Goal: Task Accomplishment & Management: Manage account settings

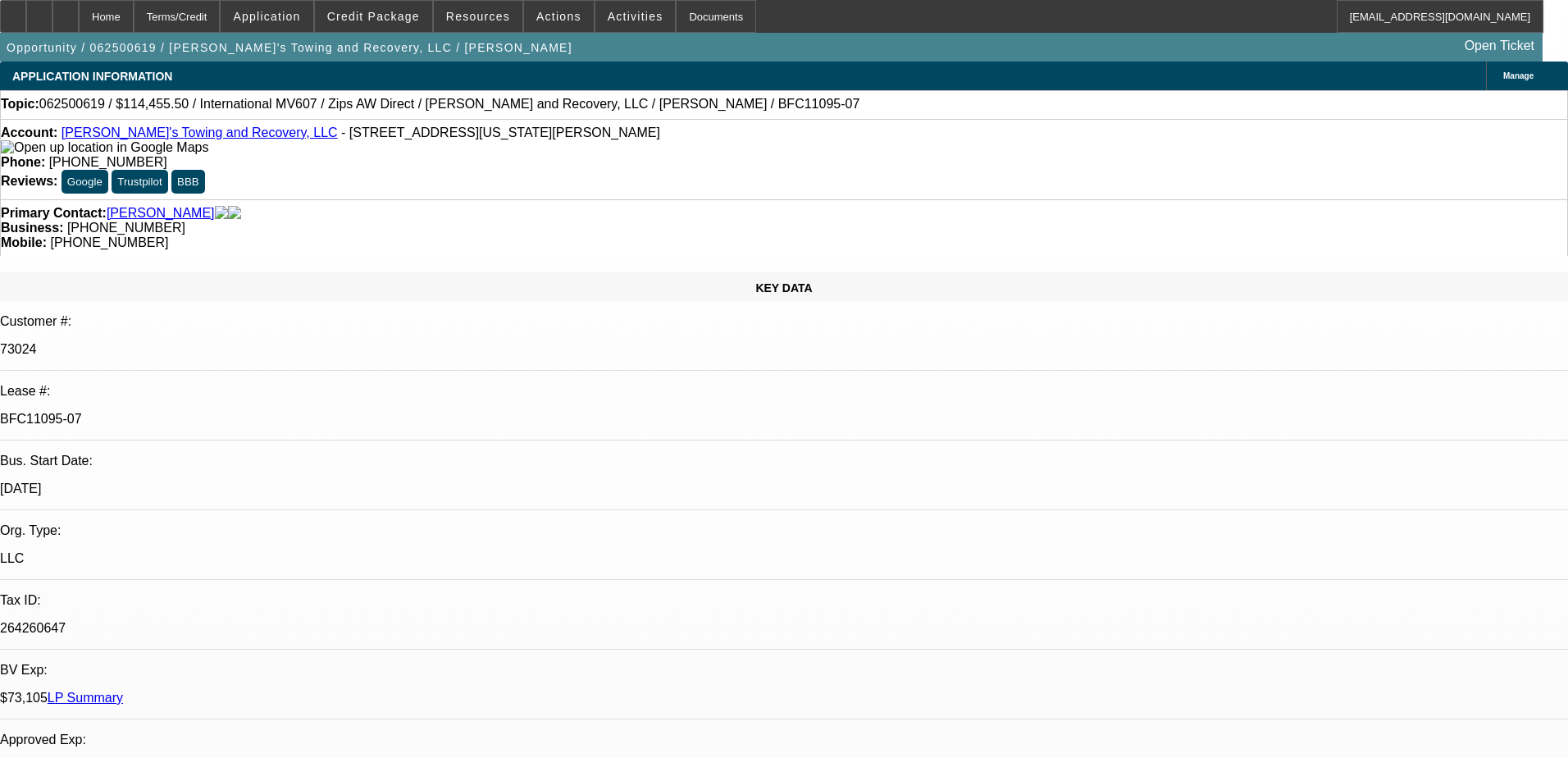
select select "0"
select select "2"
select select "0"
select select "6"
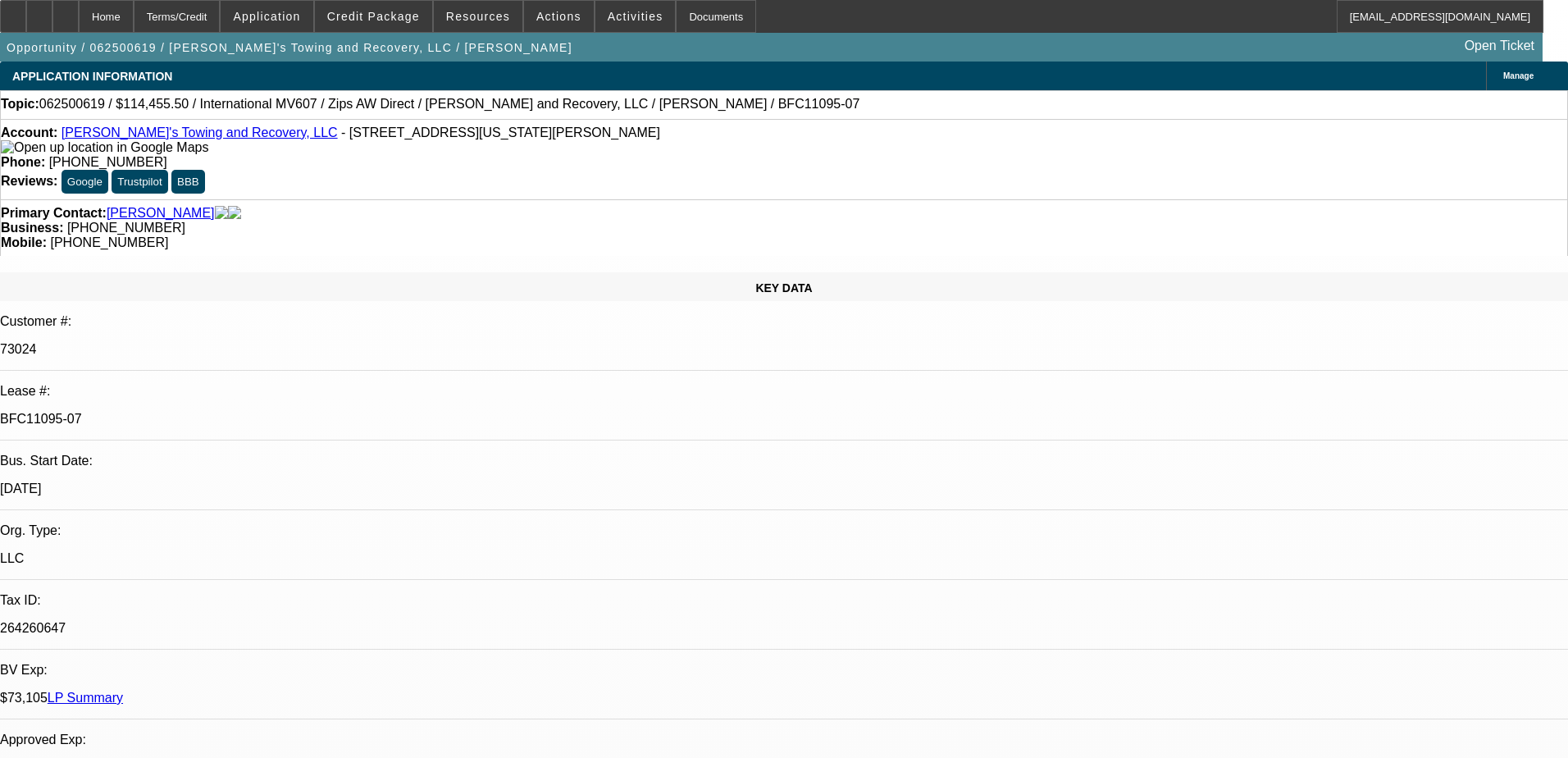
select select "0"
select select "2"
select select "0"
select select "6"
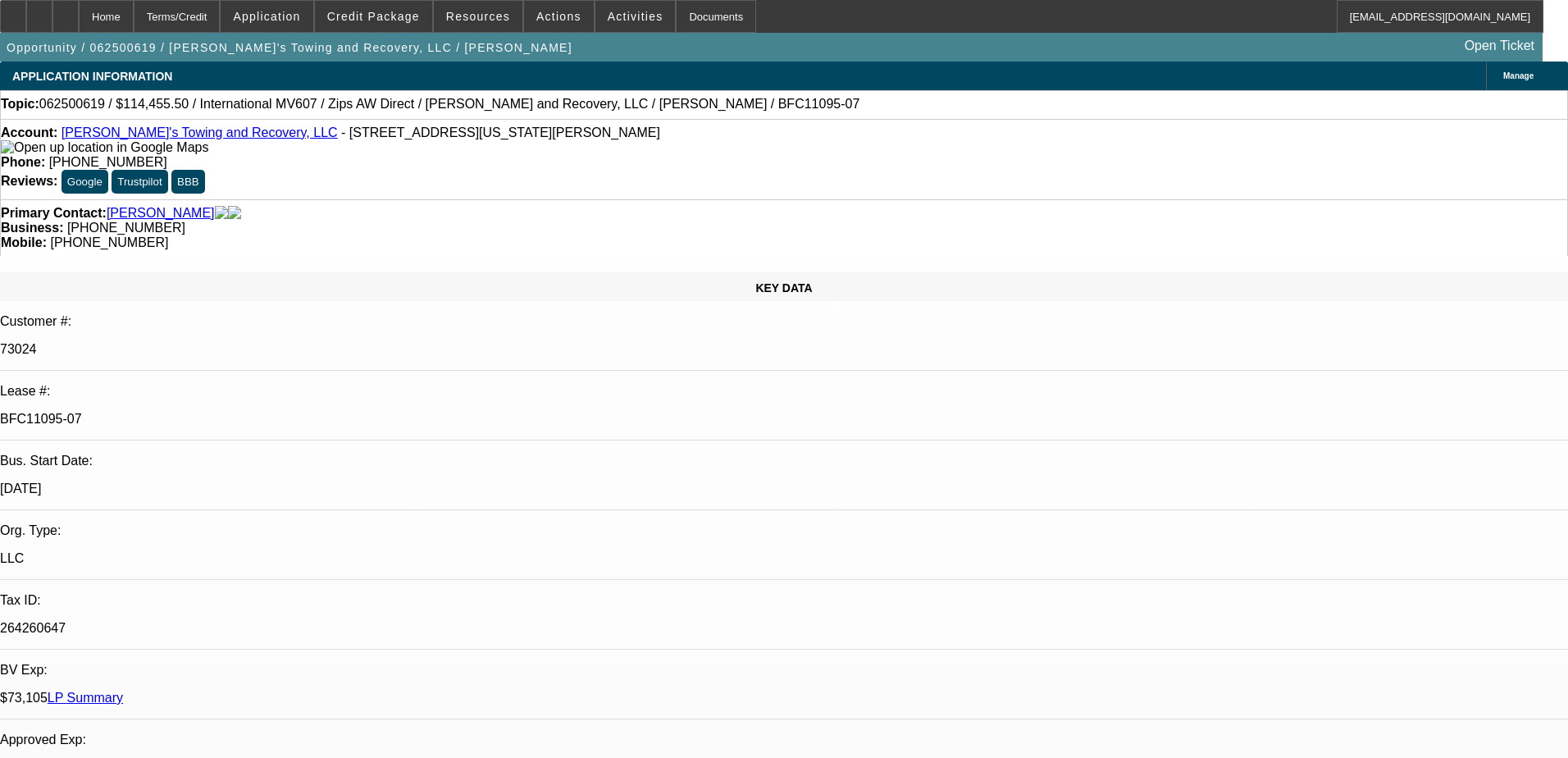
select select "0"
select select "2"
select select "0"
select select "6"
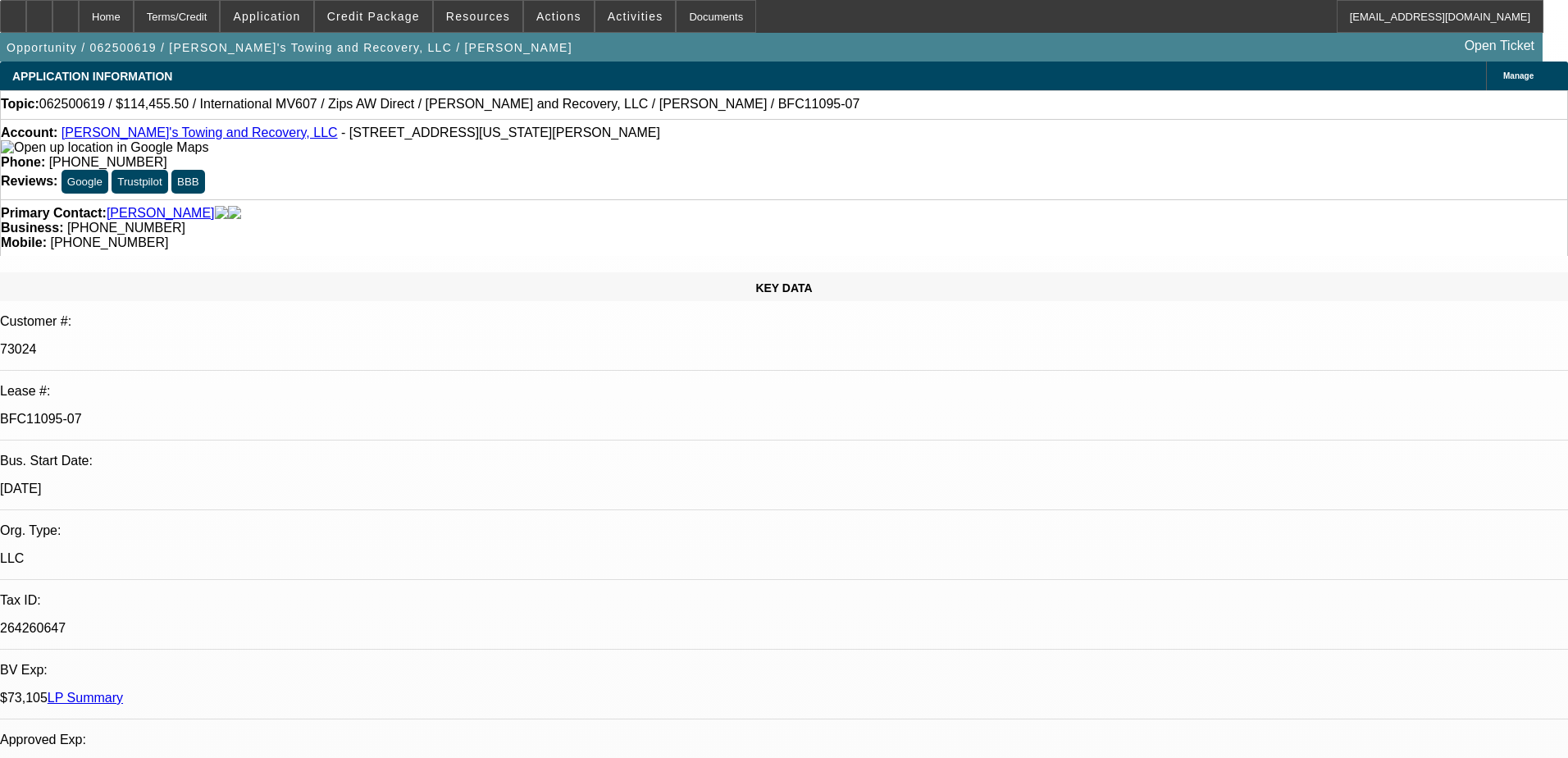
select select "0"
select select "2"
select select "0"
select select "6"
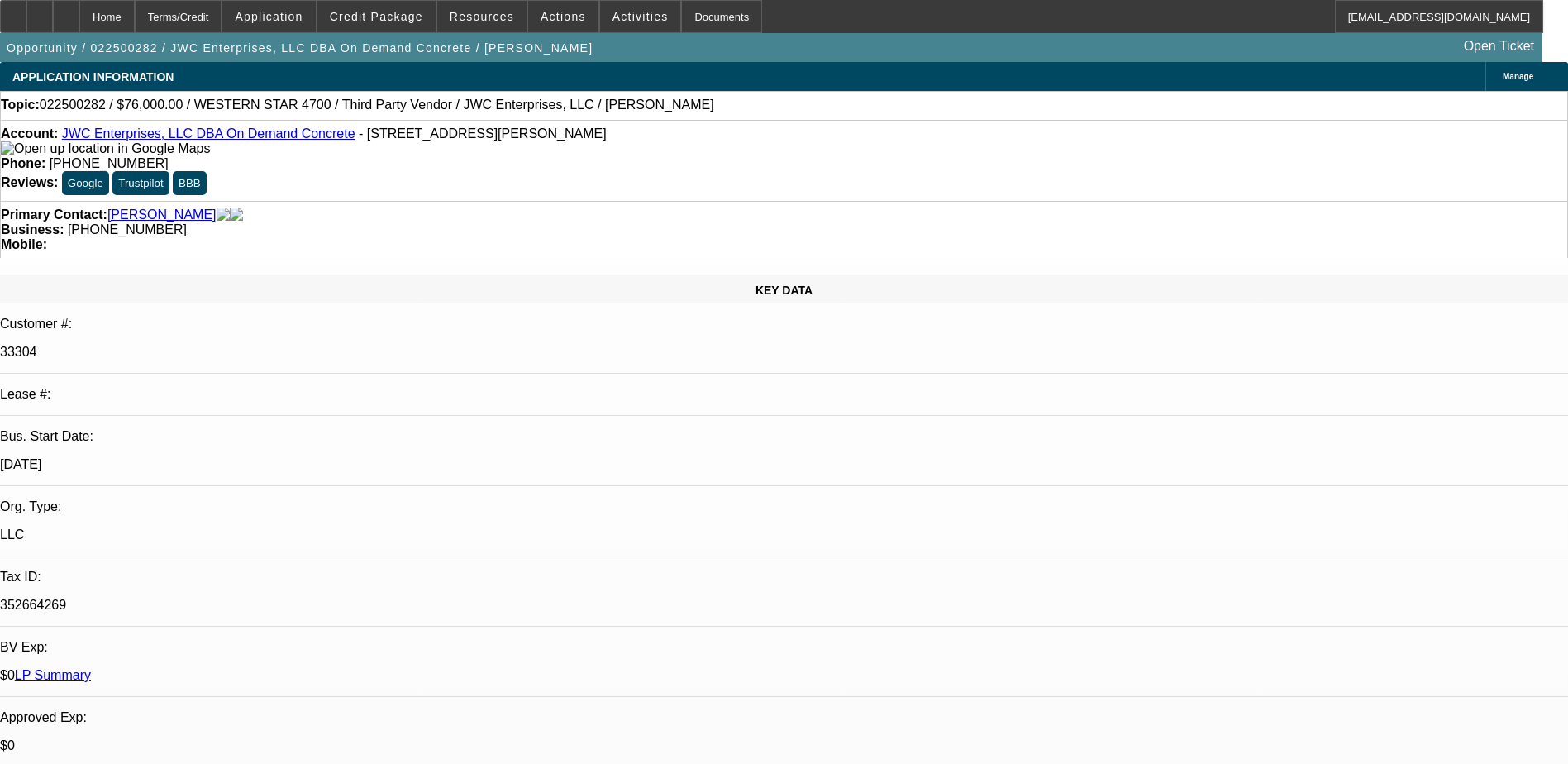
select select "0.2"
select select "2"
select select "0"
select select "6"
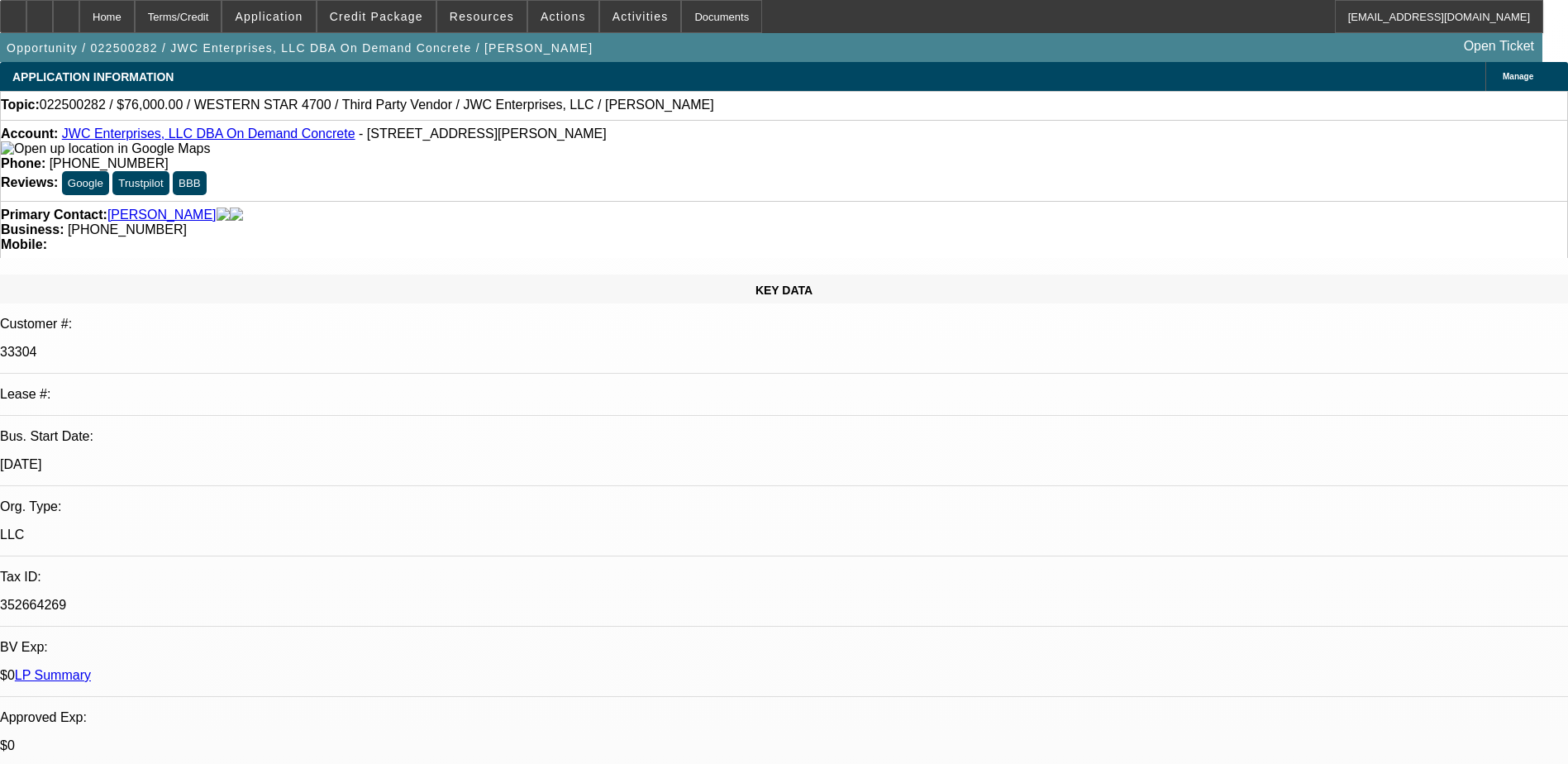
select select "0.2"
select select "0"
select select "3"
select select "0"
select select "6"
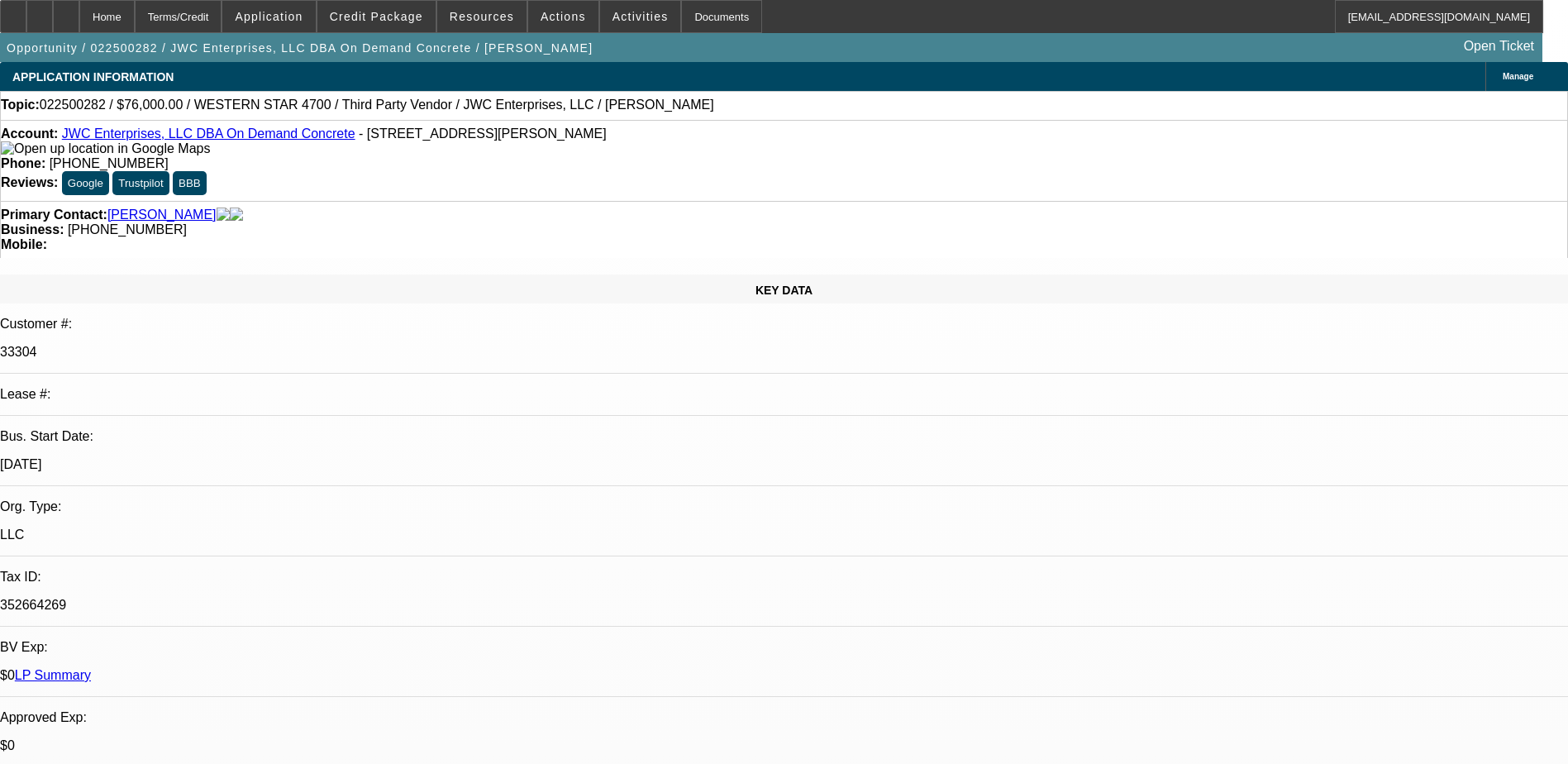
select select "0.2"
select select "0"
select select "3"
select select "0"
select select "6"
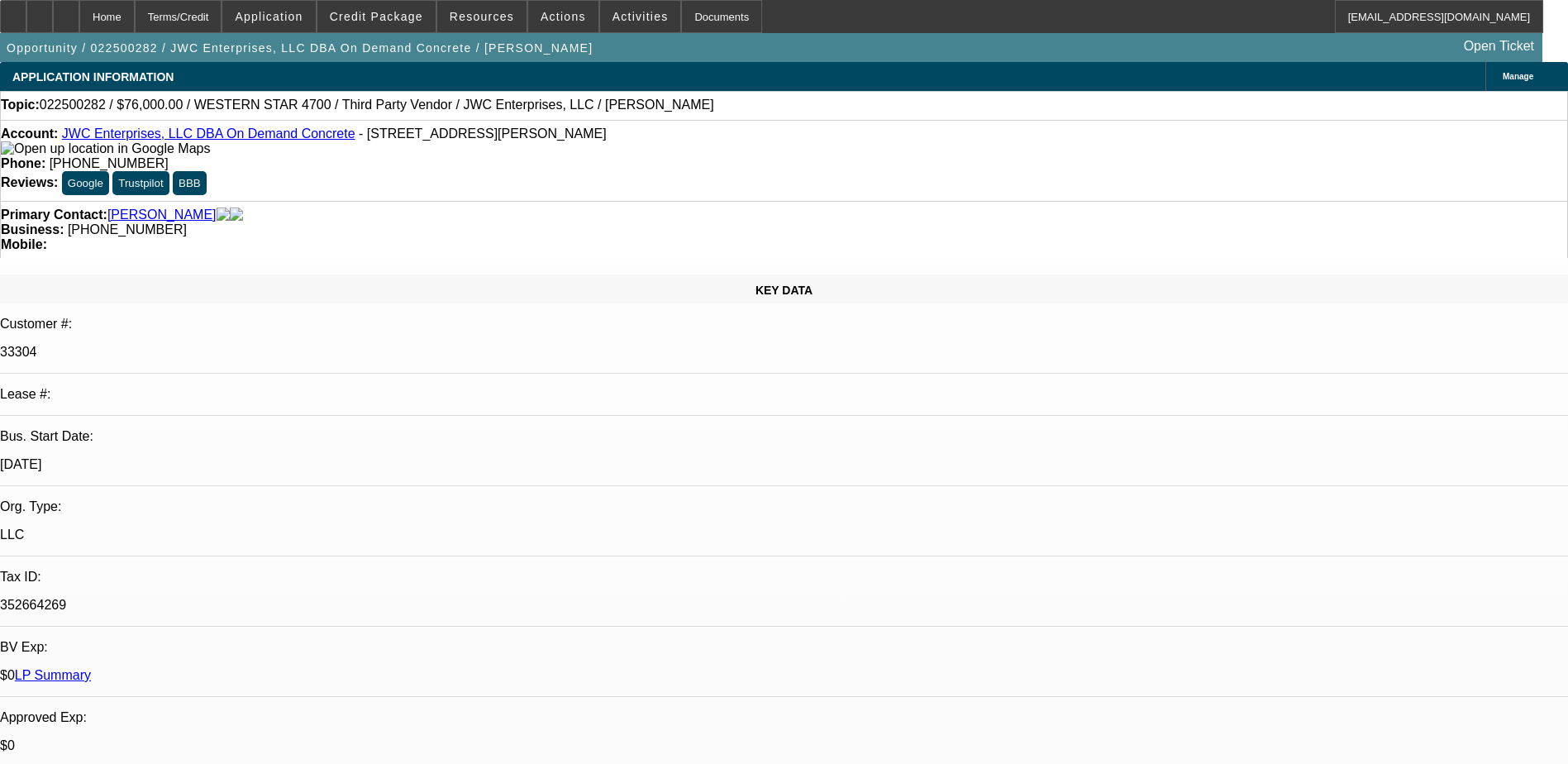
select select "0"
select select "3"
select select "0"
select select "6"
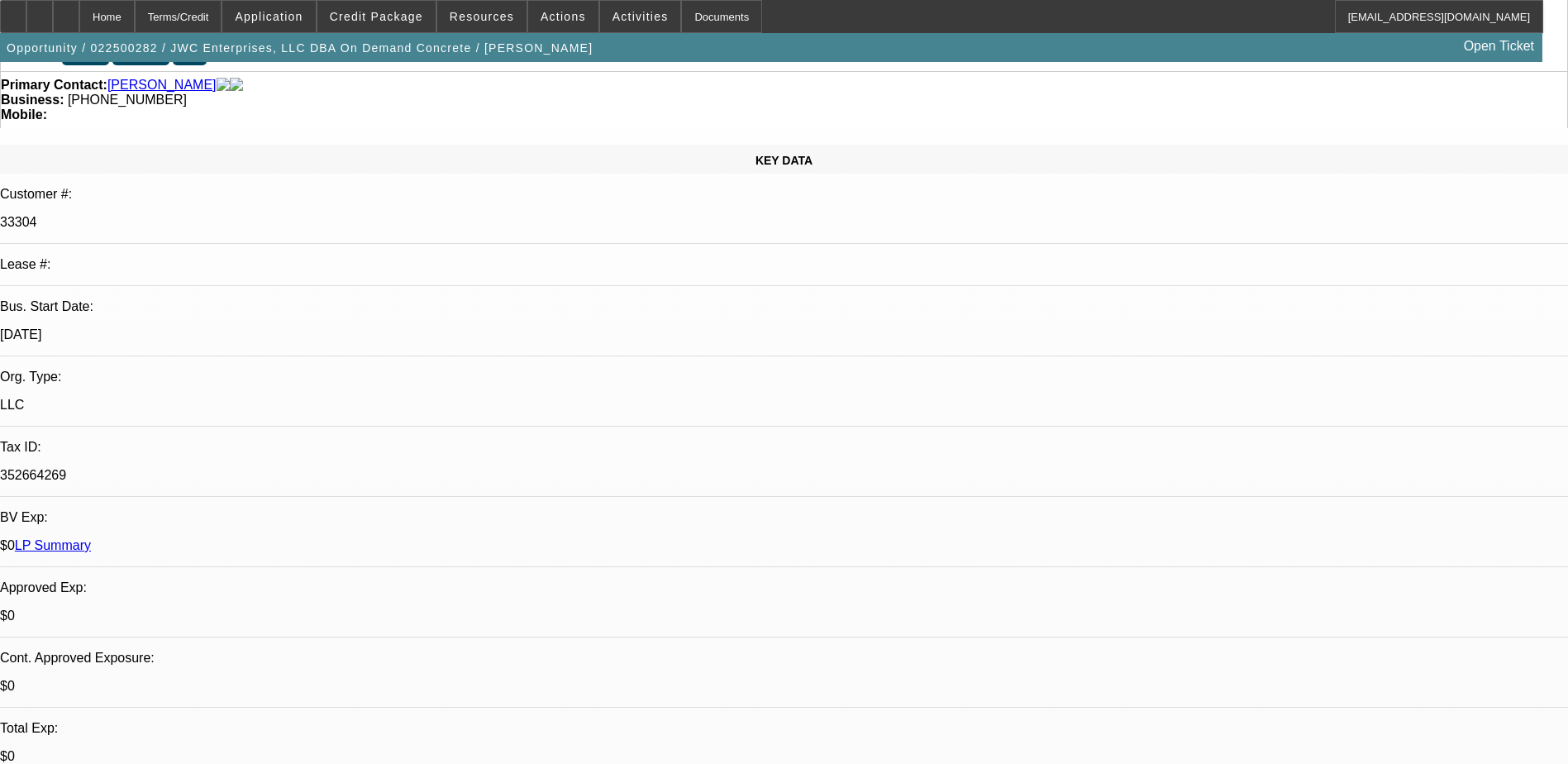
scroll to position [83, 0]
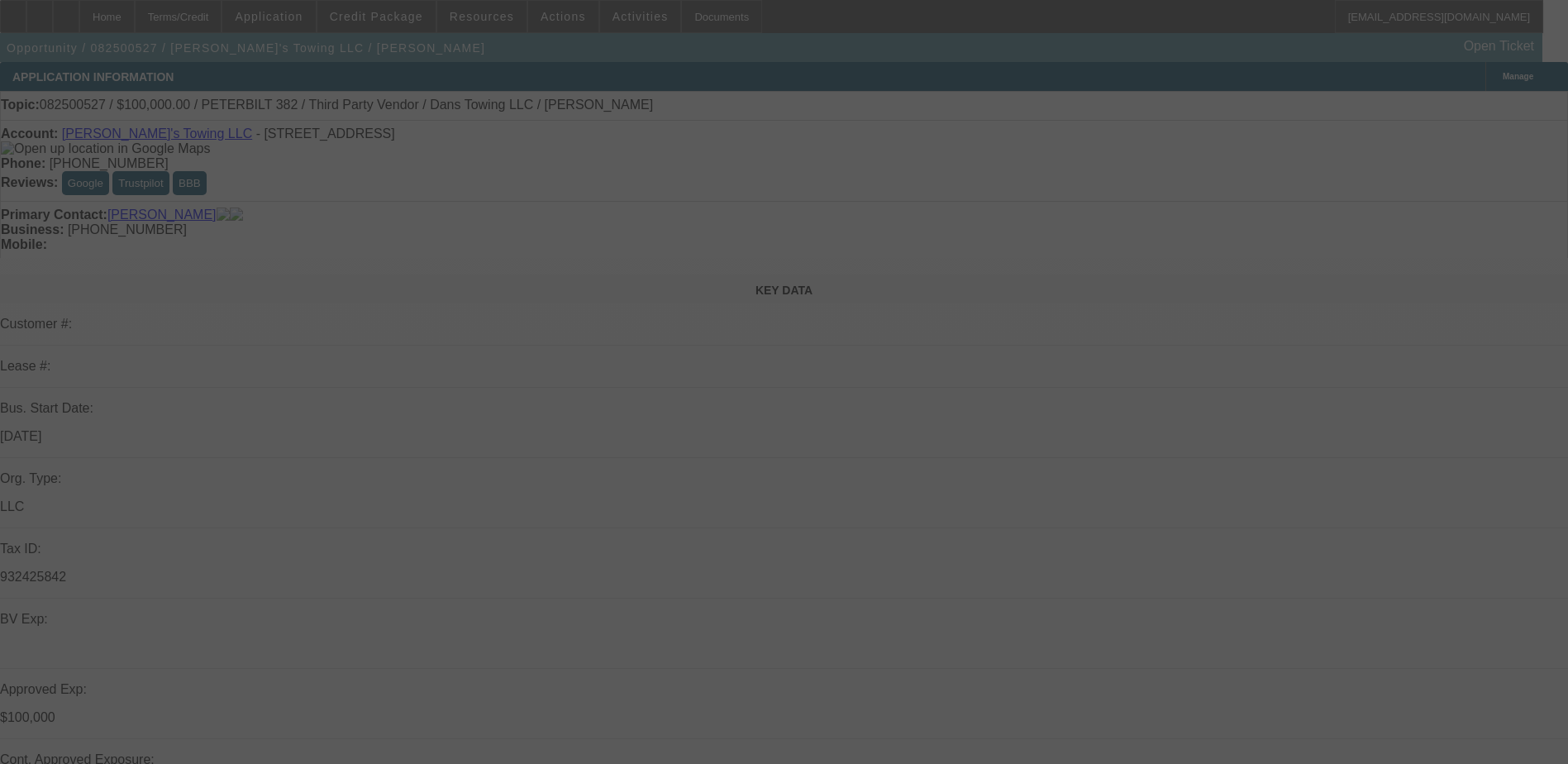
select select "0"
select select "2"
select select "0.1"
select select "4"
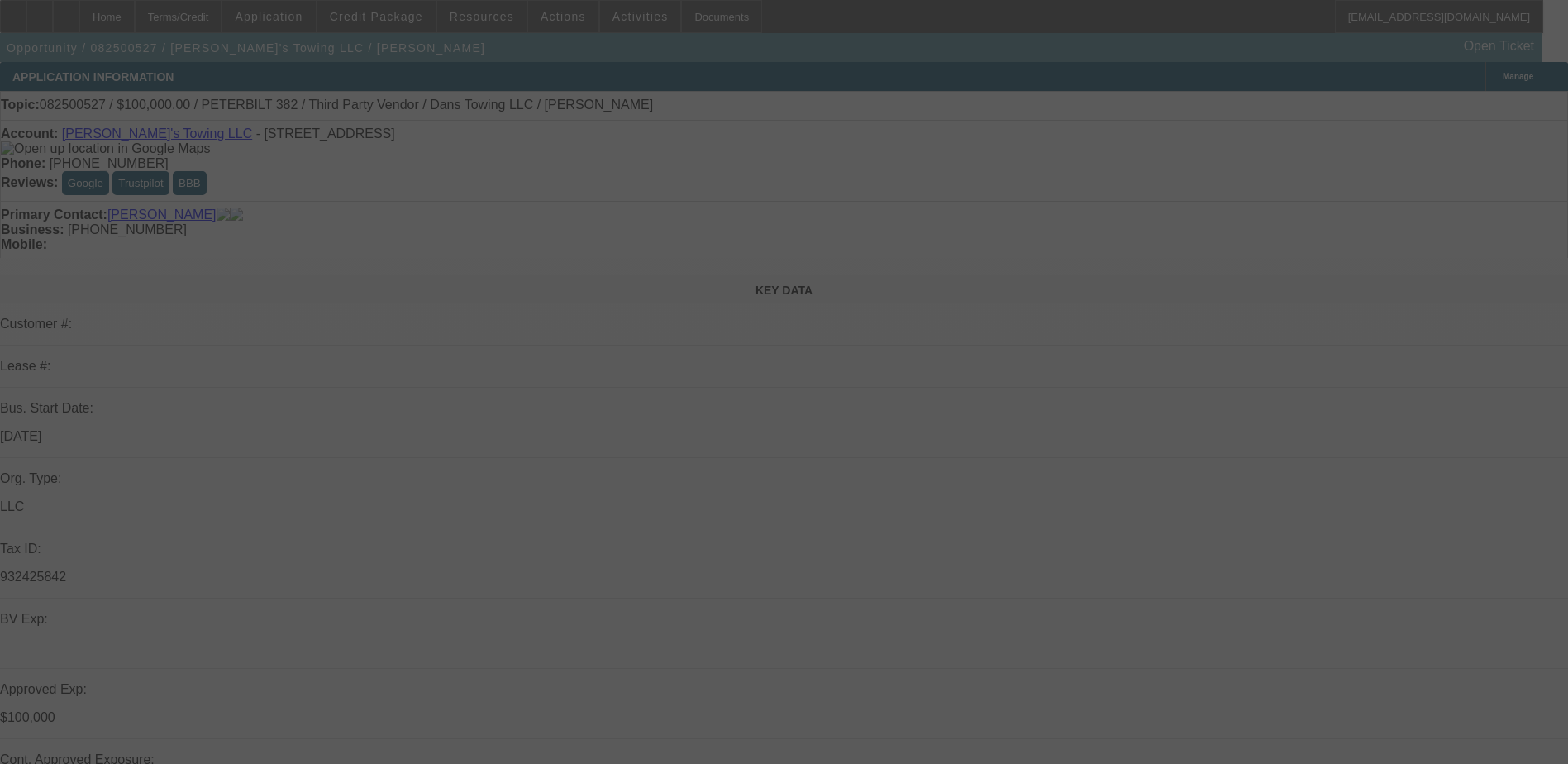
select select "0"
select select "2"
select select "0.1"
select select "4"
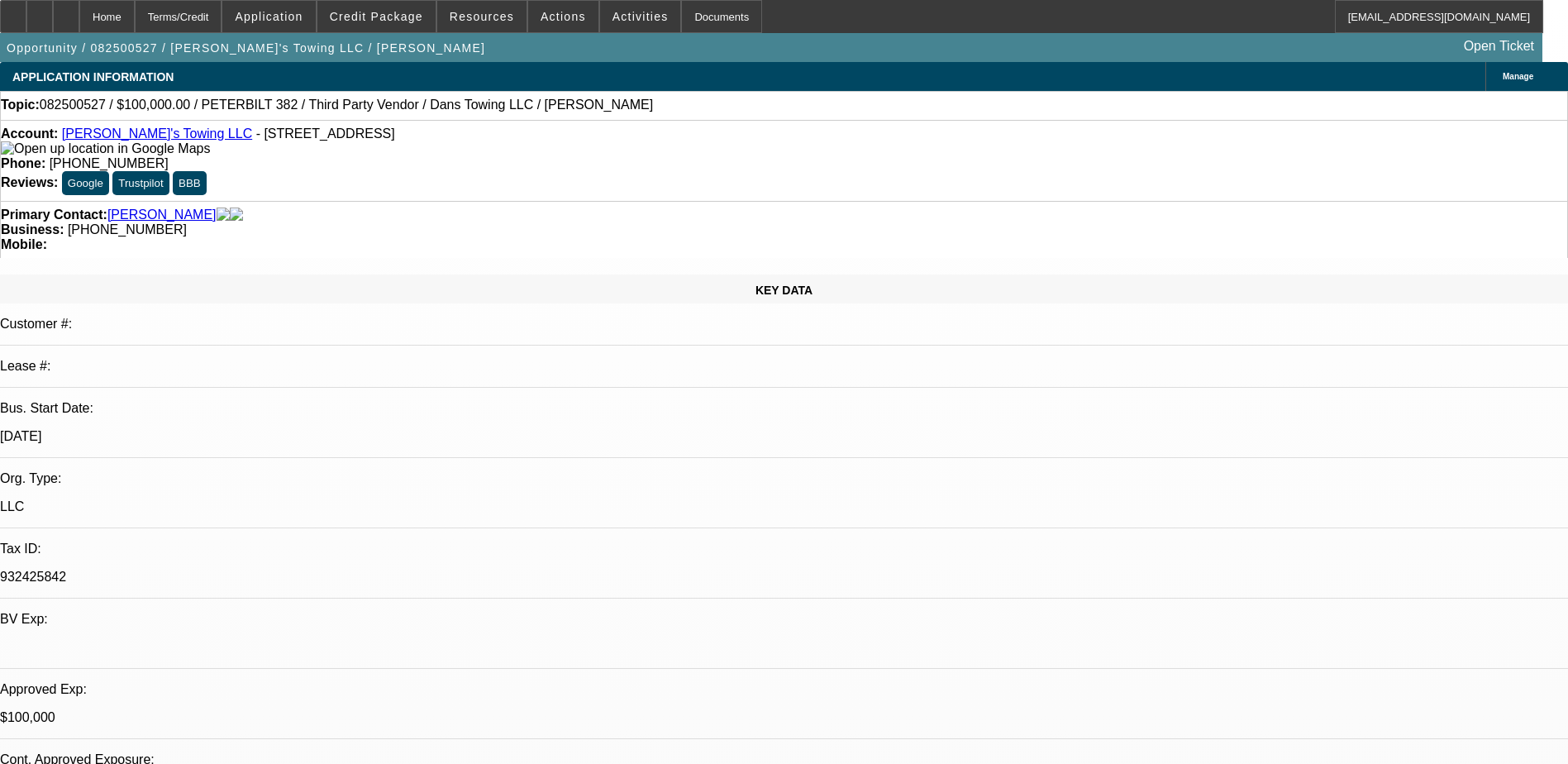
click at [120, 136] on link "Dan's Towing LLC" at bounding box center [157, 133] width 190 height 14
